Goal: Task Accomplishment & Management: Manage account settings

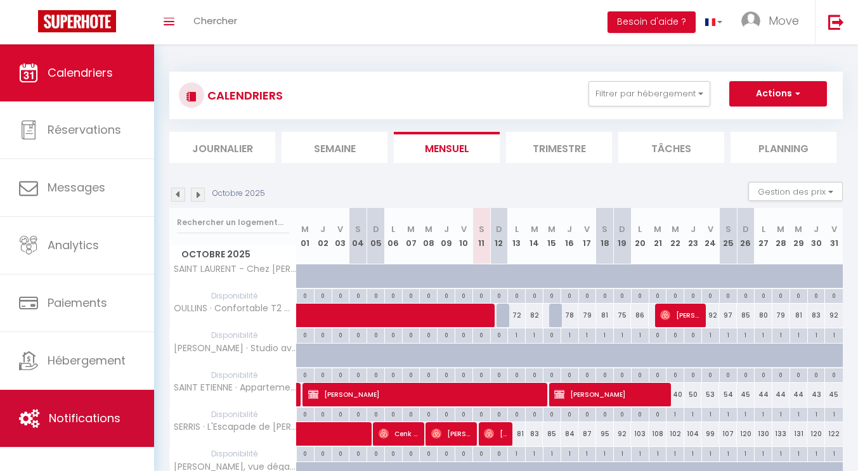
click at [121, 417] on link "Notifications" at bounding box center [77, 418] width 154 height 57
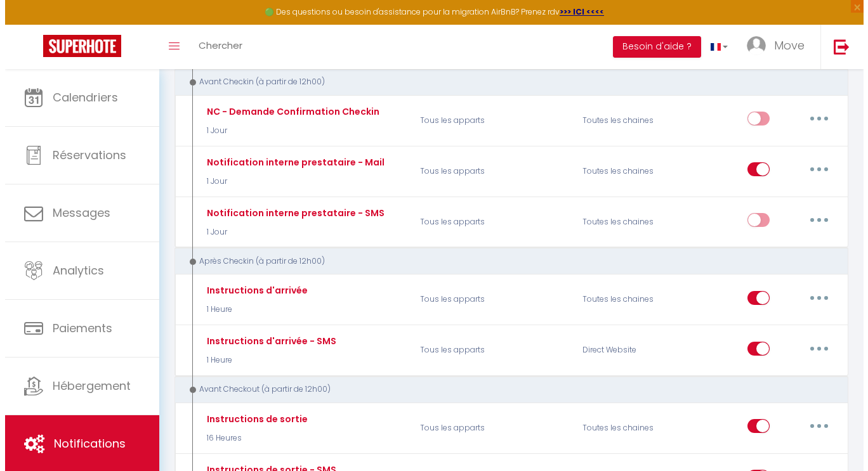
scroll to position [507, 0]
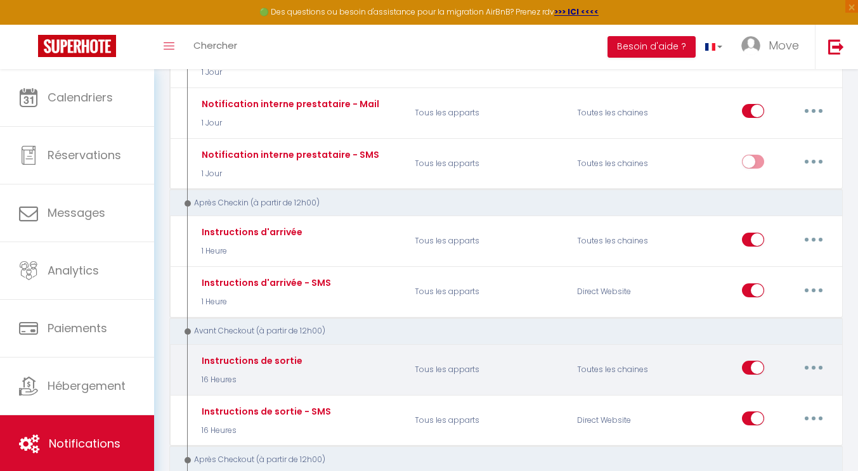
click at [813, 366] on icon "button" at bounding box center [814, 368] width 4 height 4
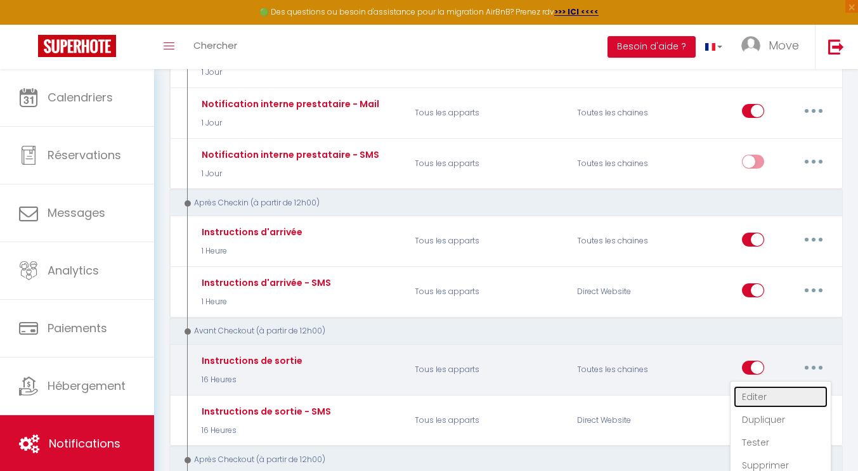
click at [766, 392] on link "Editer" at bounding box center [781, 397] width 94 height 22
type input "Instructions de sortie"
select select "4"
select select "16 Heures"
select select "if_booking_is_paid"
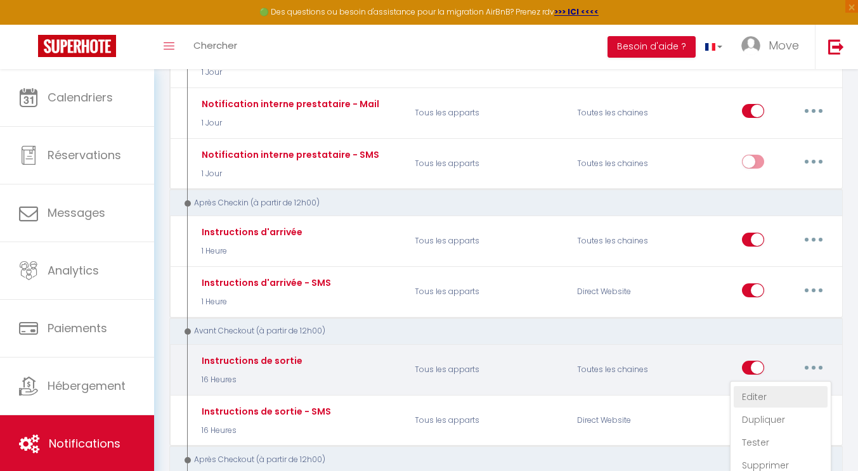
checkbox input "true"
checkbox input "false"
radio input "true"
type input "Procédure pour votre départ - [RENTAL:NAME] - [GUEST:FIRST_NAME] [GUEST:NAME]"
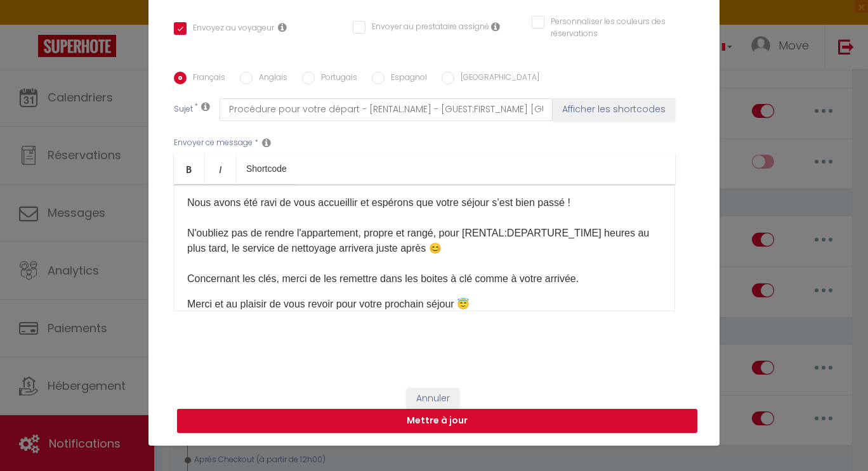
scroll to position [127, 0]
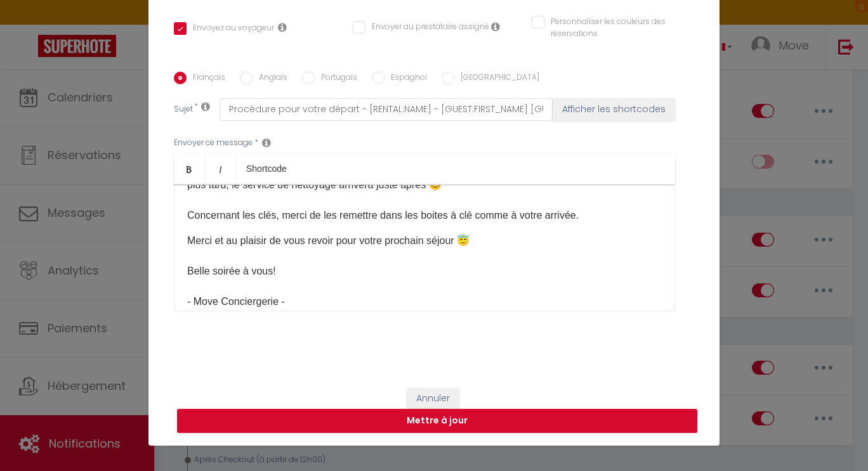
drag, startPoint x: 662, startPoint y: 266, endPoint x: 660, endPoint y: 251, distance: 15.4
click at [660, 251] on div "Envoyer ce message * Bold Italic Shortcode Rich text editor [PERSON_NAME] [GUES…" at bounding box center [434, 224] width 520 height 206
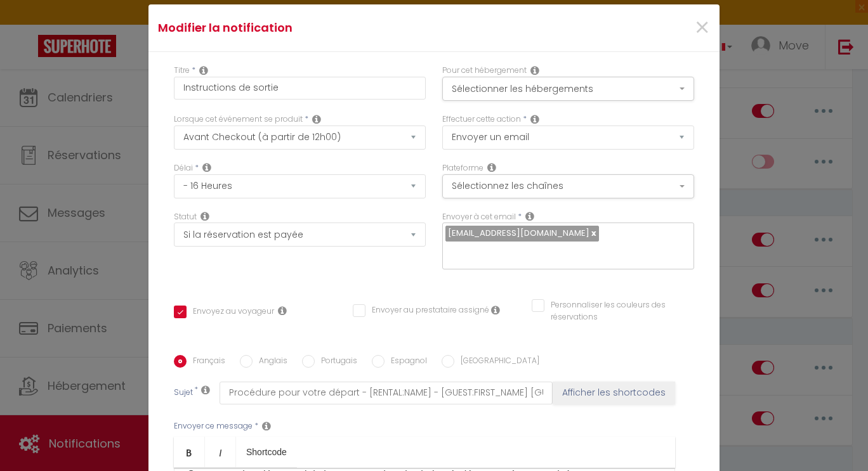
scroll to position [0, 0]
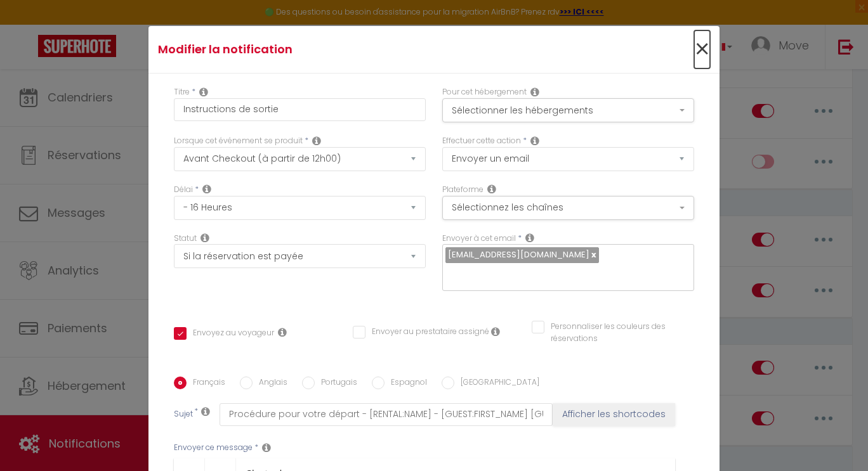
click at [694, 49] on span "×" at bounding box center [702, 49] width 16 height 38
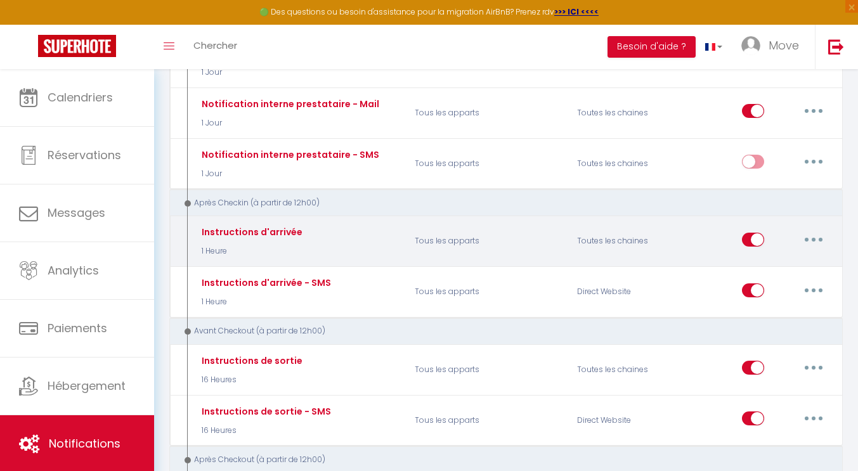
click at [809, 237] on button "button" at bounding box center [814, 240] width 36 height 20
click at [790, 272] on link "Editer" at bounding box center [781, 269] width 94 height 22
type input "Instructions d'arrivée"
select select "3"
select select "1 Heure"
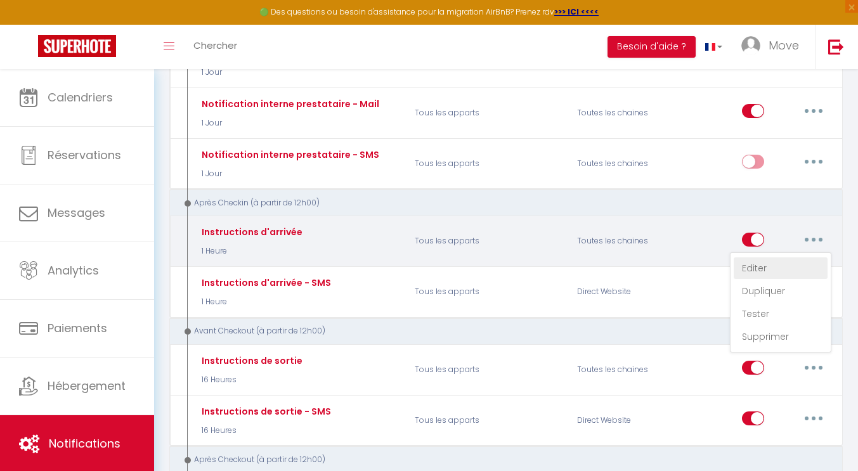
checkbox input "true"
checkbox input "false"
checkbox input "true"
type input "Instructions d'arrivée - [RENTAL:NAME] - [GUEST:FIRST_NAME] [GUEST:NAME]"
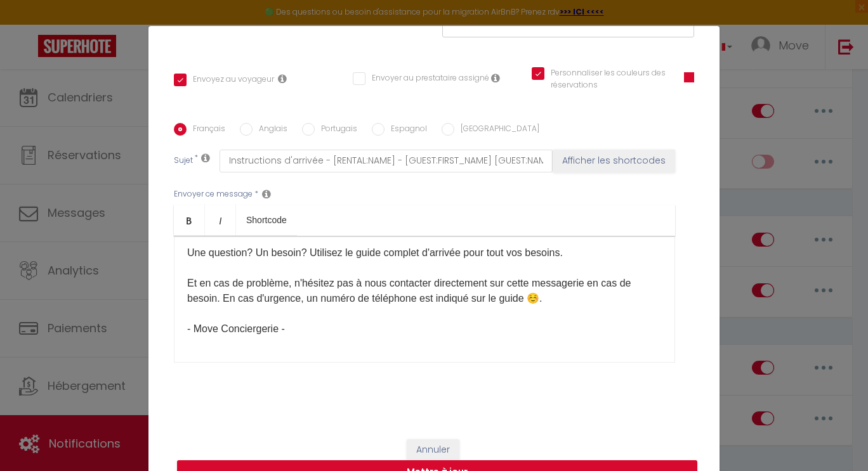
scroll to position [254, 0]
click at [761, 107] on div "Modifier la notification × Titre * Instructions d'arrivée Pour cet hébergement …" at bounding box center [434, 235] width 868 height 471
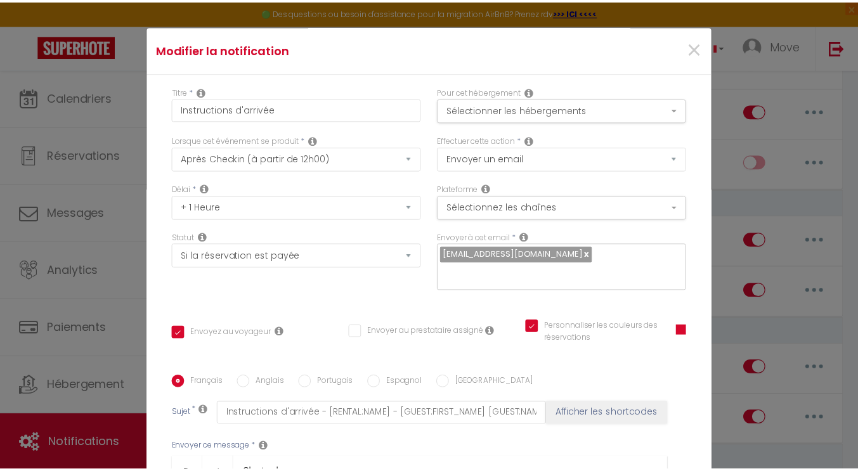
scroll to position [0, 0]
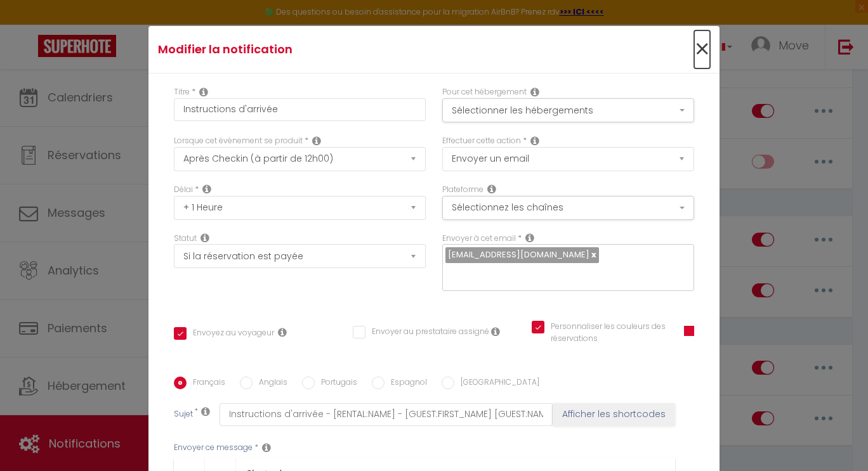
click at [694, 53] on span "×" at bounding box center [702, 49] width 16 height 38
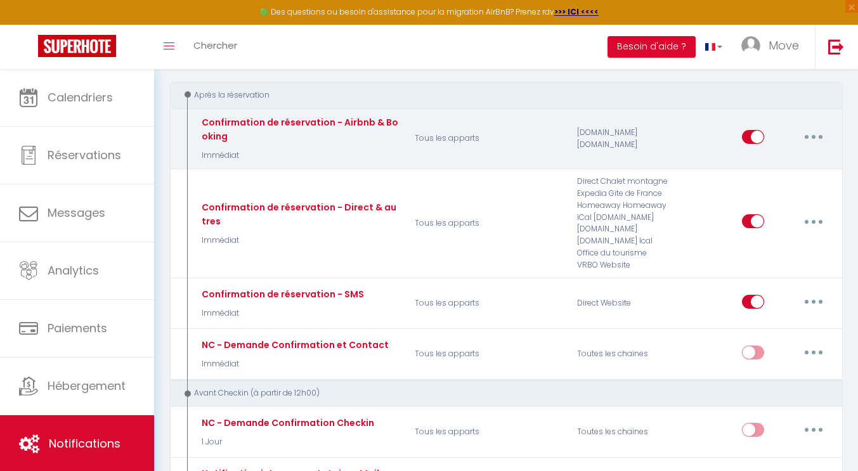
scroll to position [63, 0]
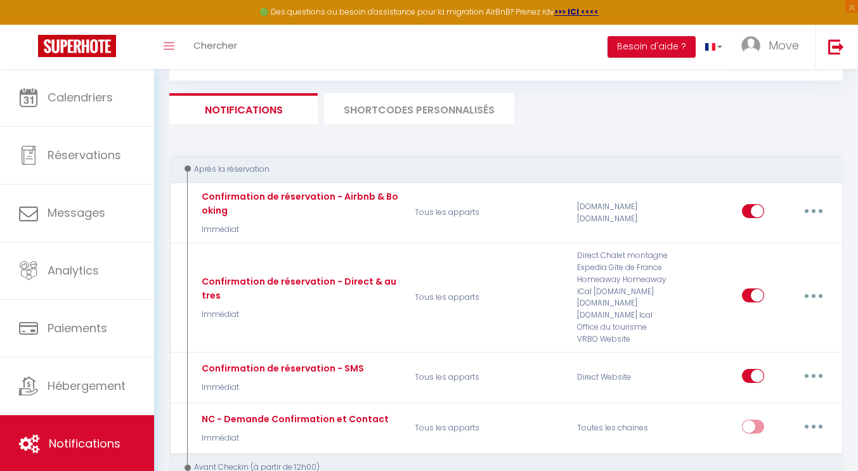
click at [388, 101] on li "SHORTCODES PERSONNALISÉS" at bounding box center [419, 108] width 190 height 31
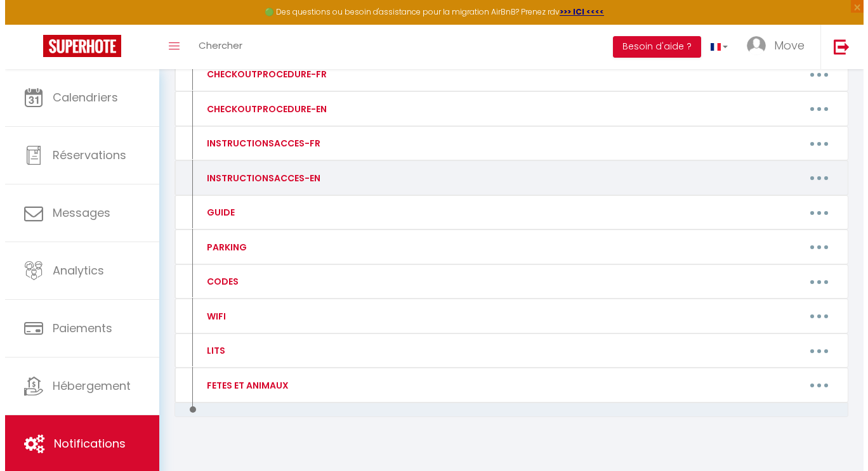
scroll to position [190, 0]
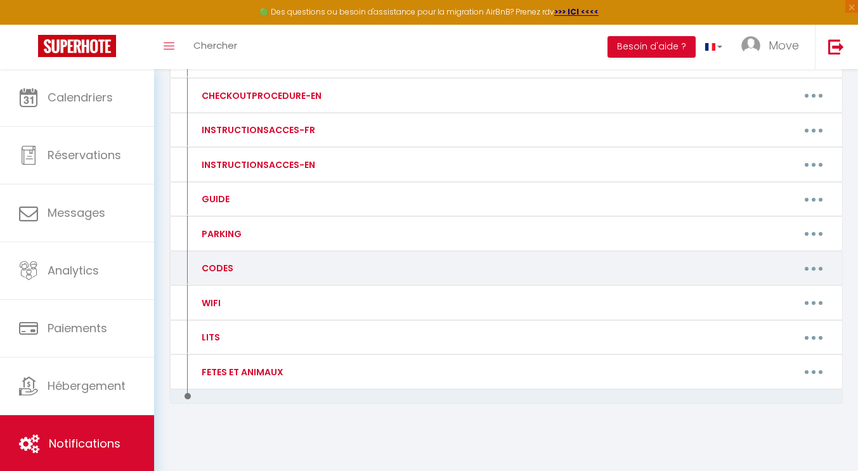
click at [818, 267] on button "button" at bounding box center [814, 268] width 36 height 20
click at [769, 298] on link "Editer" at bounding box center [781, 298] width 94 height 22
type input "CODES"
type textarea "Codes d'accès"
type textarea "Vous trouverez sur la porte deux boites à clé. Il faudra utiliser la boite à cl…"
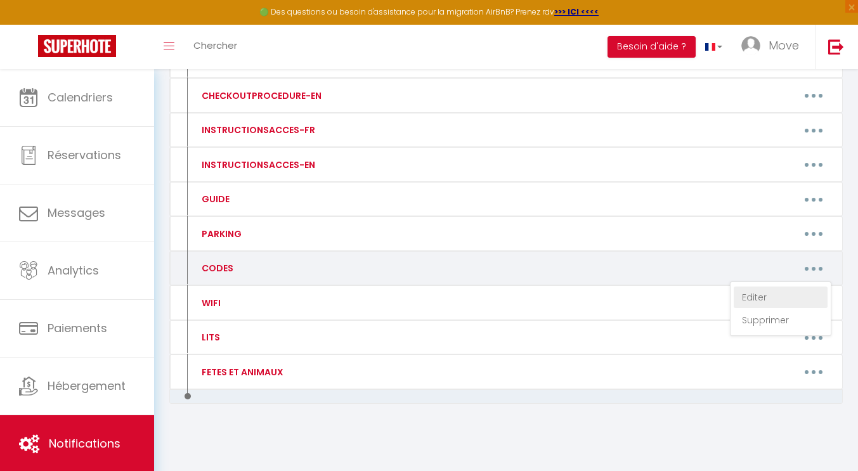
type textarea "Vous trouverez sur la porte deux boites à clé. Il faudra utiliser la boite à cl…"
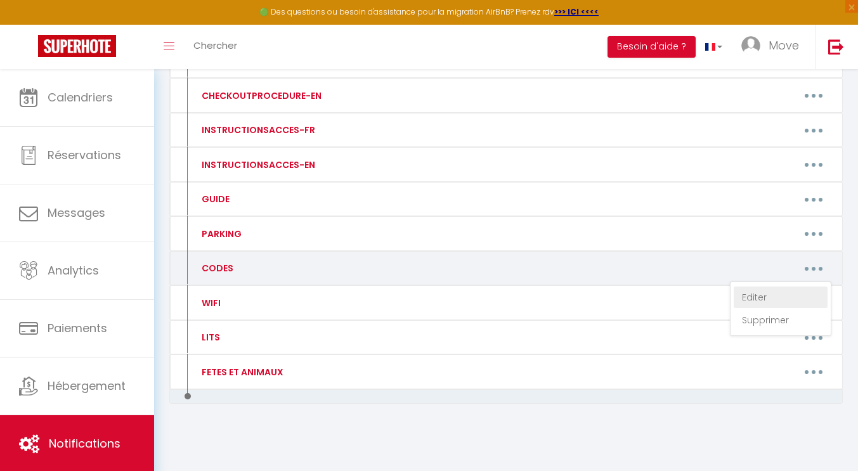
type textarea "À droite de la porte d'entrée, vous trouverez la boîte à clés. Appuyer une prem…"
type textarea "✅ Code du cadenas extérieur : 19497557 + Bouton Verrou ✅ Code du cadenas intéri…"
type textarea "➡️ Rendez-vous au croisement du [STREET_ADDRESS][PERSON_NAME] et de la Rue [PER…"
type textarea "✅ Code de la boîte à clé : 1967"
type textarea "➡️ Code de l’immeuble : 231183. ➡️ Sur la boite aux lettre 301, mettez le code …"
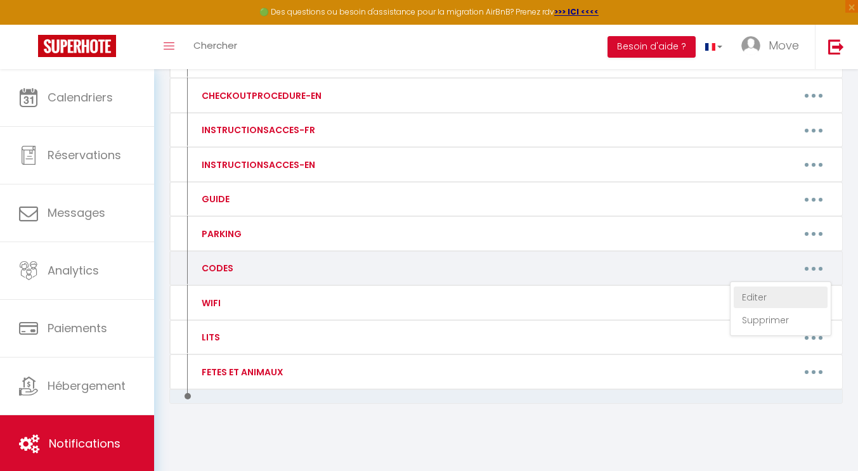
type textarea "➡️ La boîte à clé se trouve dans la boîte aux lettres qui se trouve tout en hau…"
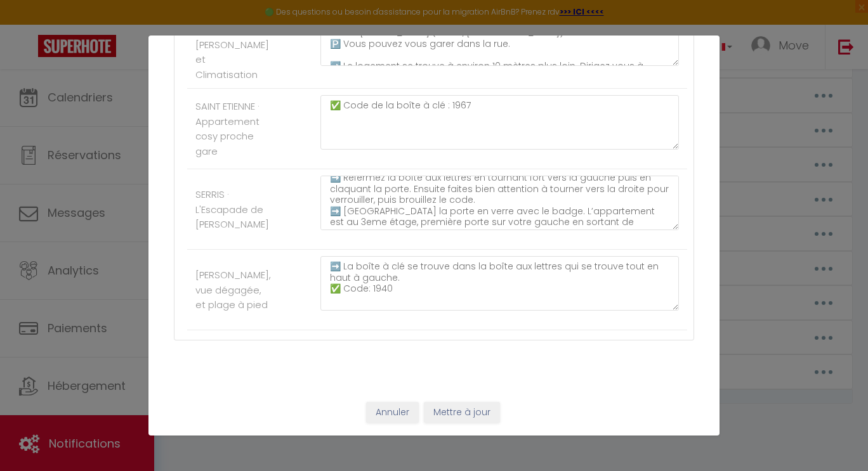
scroll to position [77, 0]
click at [753, 121] on div "Mettre à jour le code court personnalisé × Nom * CODES Contenu * Codes d'accès …" at bounding box center [434, 235] width 868 height 471
click at [372, 411] on button "Annuler" at bounding box center [392, 413] width 53 height 22
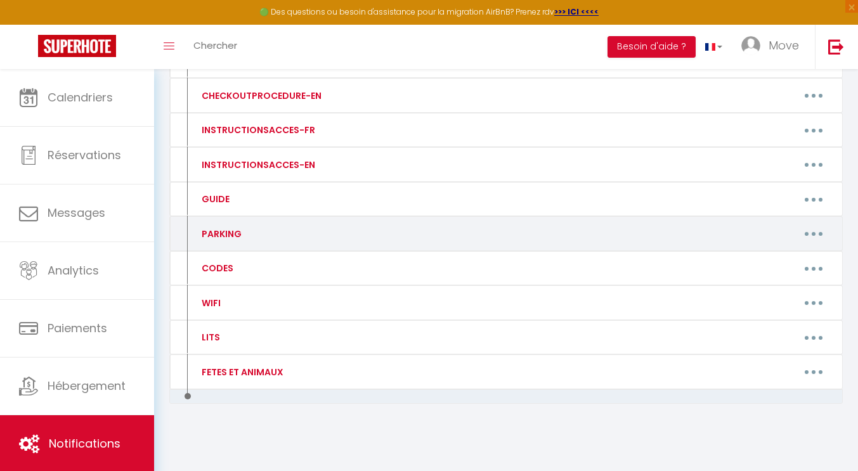
click at [819, 233] on button "button" at bounding box center [814, 234] width 36 height 20
click at [758, 259] on link "Editer" at bounding box center [781, 263] width 94 height 22
type input "PARKING"
type textarea "Parking"
type textarea "- Parking privé gratuit disponible devant les logements"
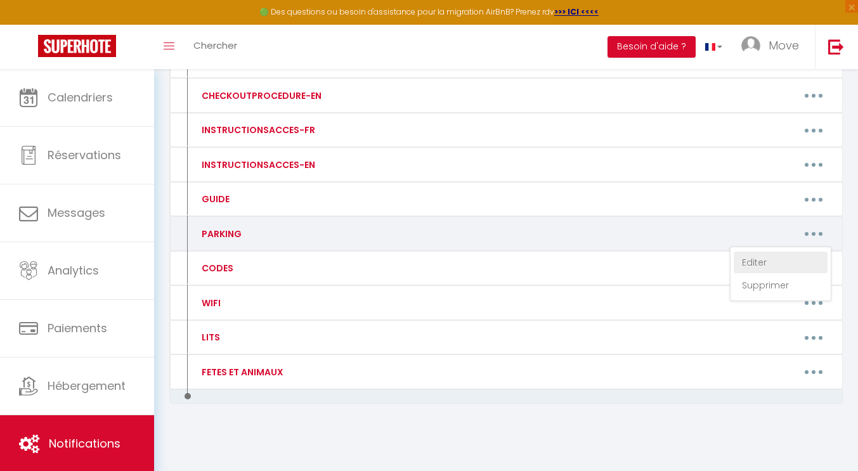
type textarea "- Parking privé gratuit disponible devant les logements"
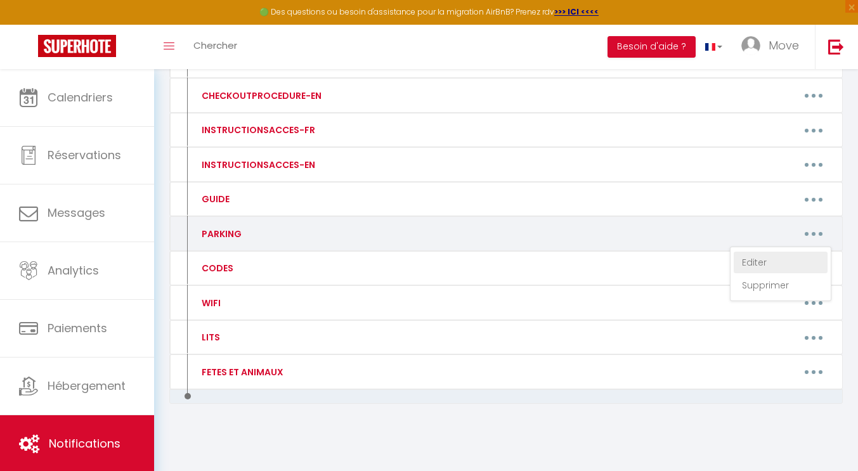
type textarea "- Rendez-vous au [STREET_ADDRESS][PERSON_NAME][GEOGRAPHIC_DATA] gratuitement da…"
type textarea "- Le stationnement est gratuit dans la rue (nécessite un disque bleu à disposit…"
type textarea "- Rendez-vous au [STREET_ADDRESS][PERSON_NAME][GEOGRAPHIC_DATA] gratuitement da…"
type textarea "- Le stationnement est possible dans la rue sur les places publiques aux condit…"
type textarea "- Pour vous garer stationnement gratuit sur rue et parking privé gratuit sous t…"
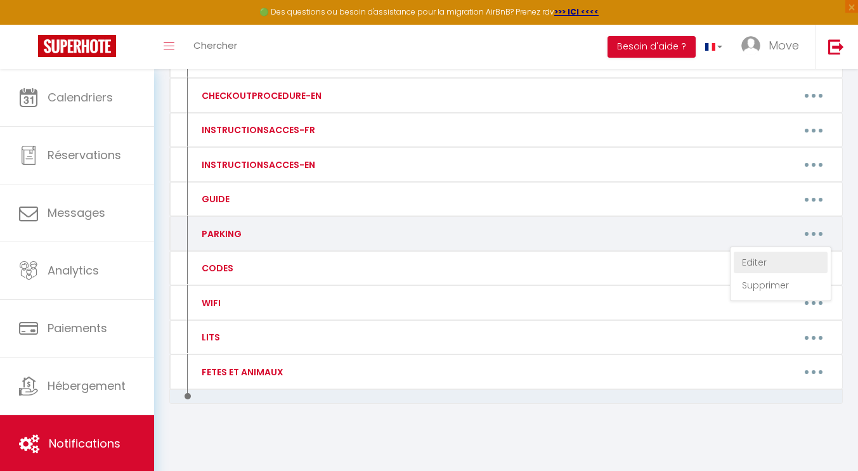
type textarea "- Parking public gratuit disponible à proximité"
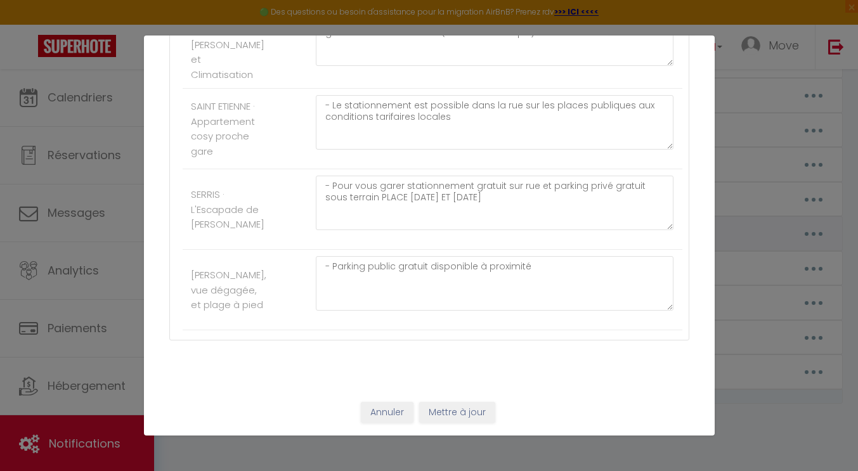
scroll to position [0, 0]
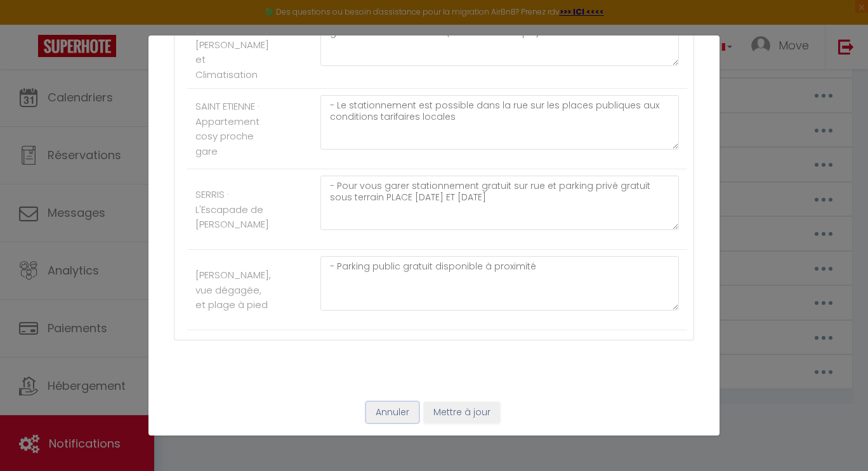
click at [385, 410] on button "Annuler" at bounding box center [392, 413] width 53 height 22
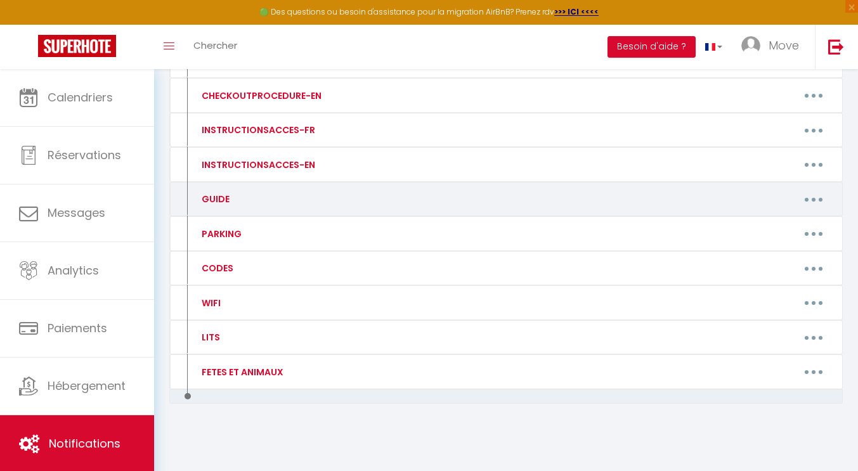
click at [808, 199] on button "button" at bounding box center [814, 199] width 36 height 20
click at [772, 225] on link "Editer" at bounding box center [781, 229] width 94 height 22
type input "GUIDE"
type textarea "Guide :"
type textarea "[URL][DOMAIN_NAME]"
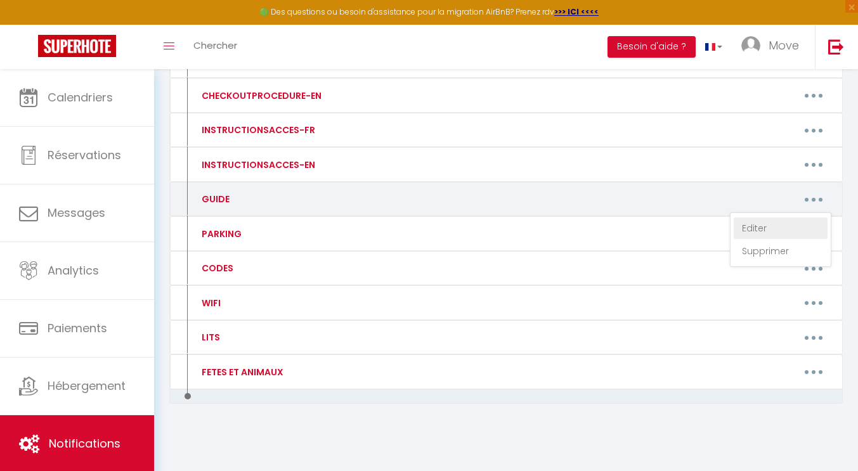
type textarea "[URL][DOMAIN_NAME]"
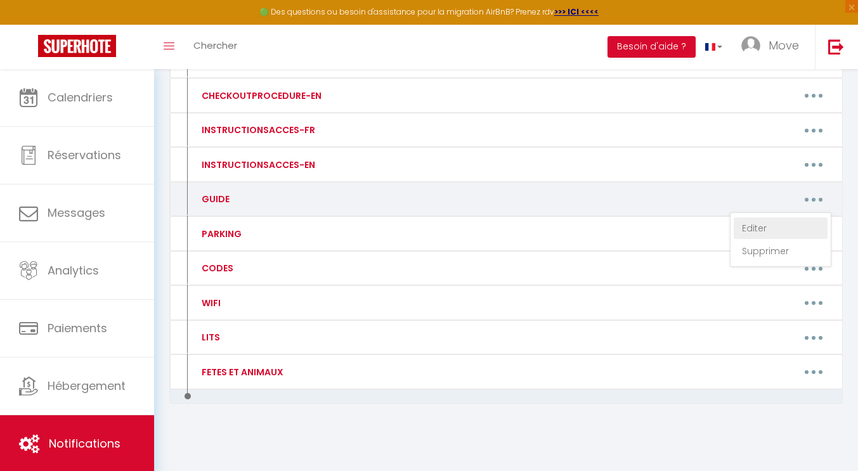
type textarea "[URL][DOMAIN_NAME][MEDICAL_DATA]"
type textarea "[URL][DOMAIN_NAME]"
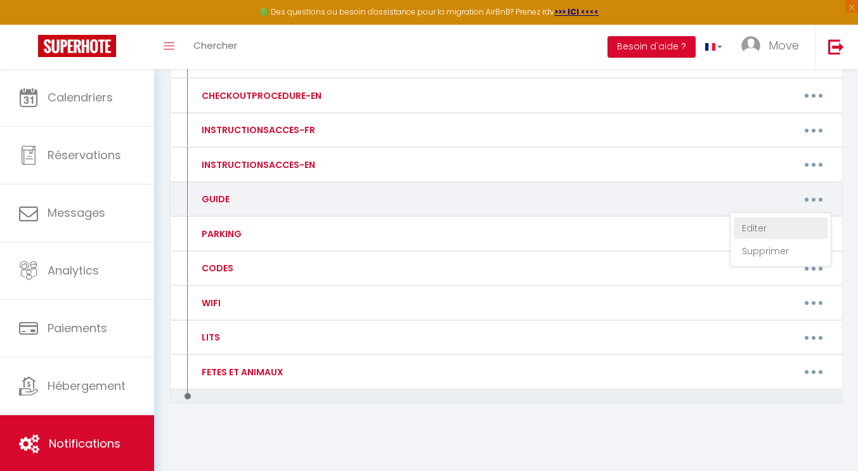
type textarea "[URL][DOMAIN_NAME]"
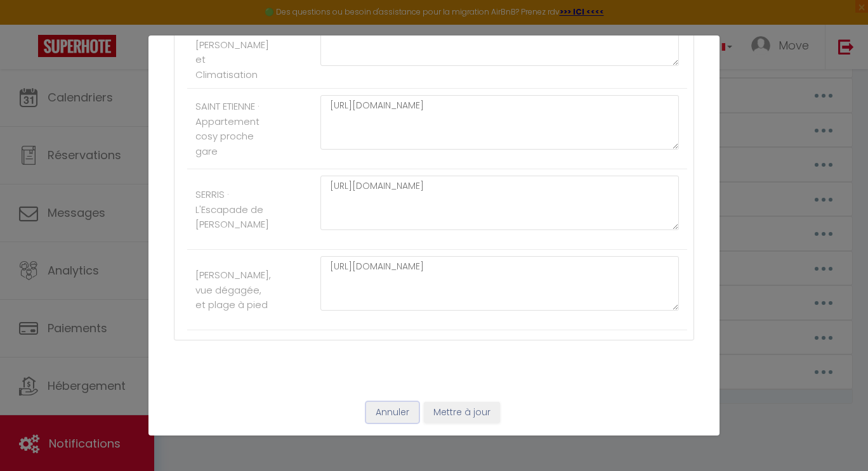
click at [377, 415] on button "Annuler" at bounding box center [392, 413] width 53 height 22
